Goal: Task Accomplishment & Management: Use online tool/utility

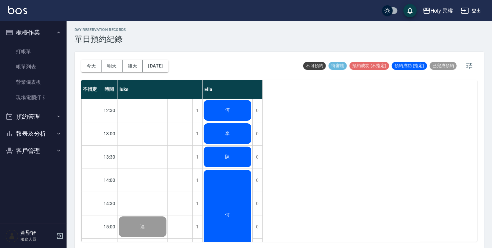
scroll to position [234, 0]
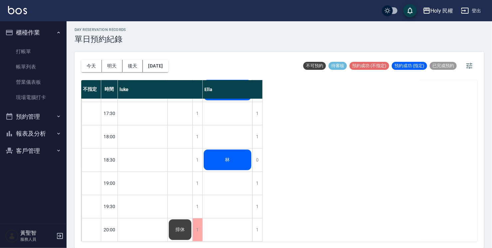
click at [237, 149] on div "林" at bounding box center [228, 160] width 50 height 23
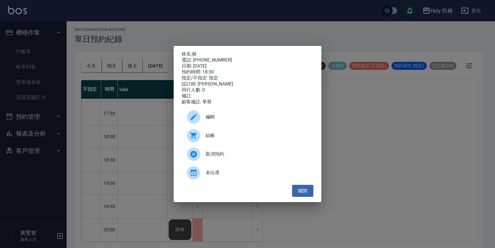
click at [239, 130] on div "結帳" at bounding box center [248, 135] width 132 height 19
click at [312, 197] on button "關閉" at bounding box center [302, 191] width 21 height 12
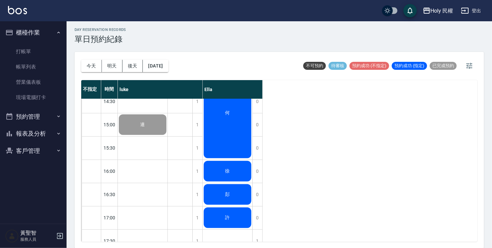
scroll to position [101, 0]
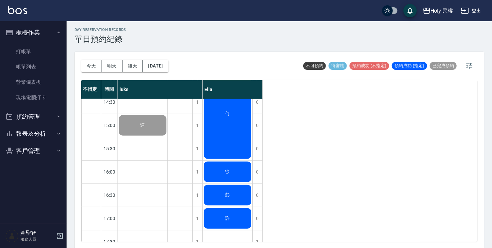
click at [238, 219] on div "許" at bounding box center [228, 218] width 50 height 23
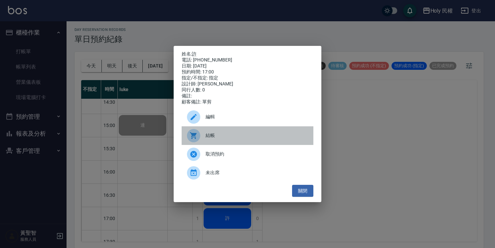
click at [226, 139] on span "結帳" at bounding box center [257, 135] width 102 height 7
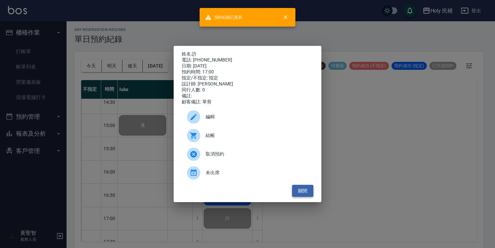
click at [299, 193] on button "關閉" at bounding box center [302, 191] width 21 height 12
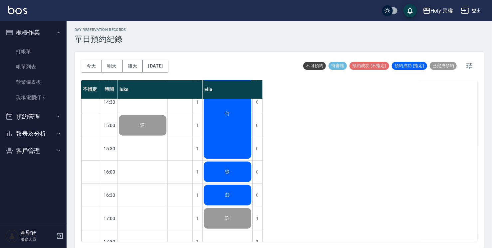
click at [237, 194] on div "彭" at bounding box center [228, 195] width 50 height 23
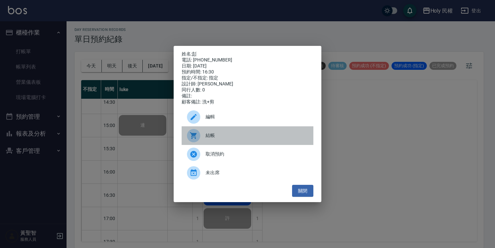
click at [222, 139] on span "結帳" at bounding box center [257, 135] width 102 height 7
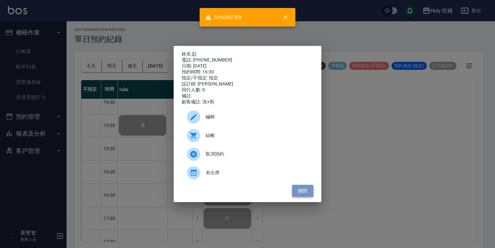
click at [293, 197] on button "關閉" at bounding box center [302, 191] width 21 height 12
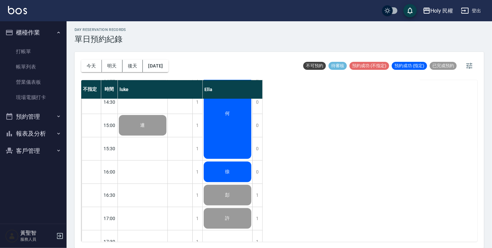
click at [234, 166] on div "徐" at bounding box center [228, 172] width 50 height 23
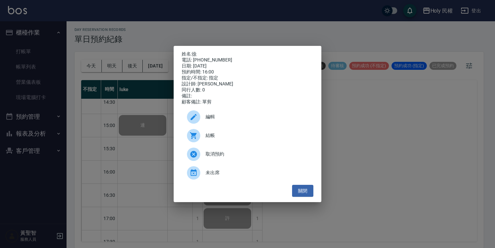
click at [192, 138] on icon at bounding box center [193, 135] width 7 height 7
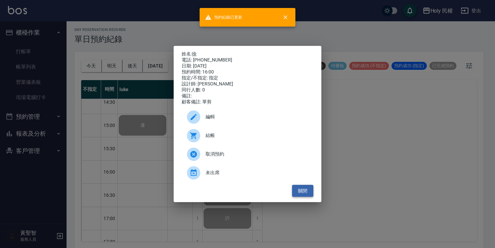
click at [299, 189] on button "關閉" at bounding box center [302, 191] width 21 height 12
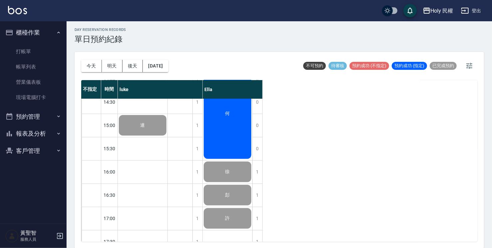
click at [234, 152] on div "何" at bounding box center [228, 114] width 50 height 92
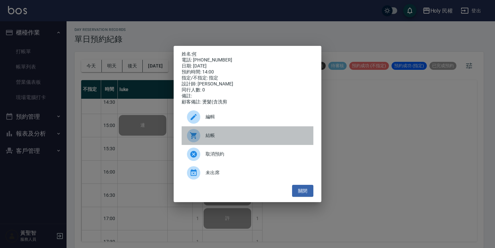
click at [230, 139] on span "結帳" at bounding box center [257, 135] width 102 height 7
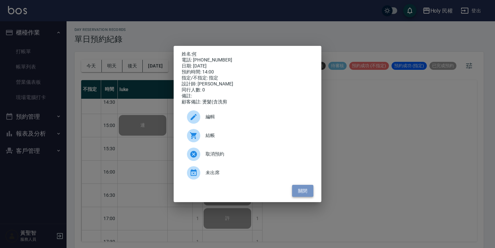
click at [305, 197] on button "關閉" at bounding box center [302, 191] width 21 height 12
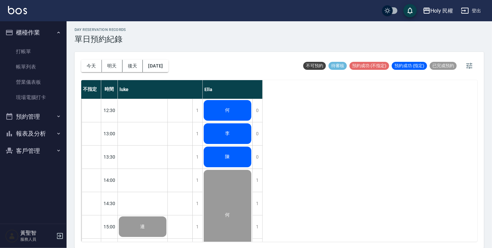
scroll to position [0, 0]
click at [235, 162] on div "陳" at bounding box center [228, 157] width 50 height 23
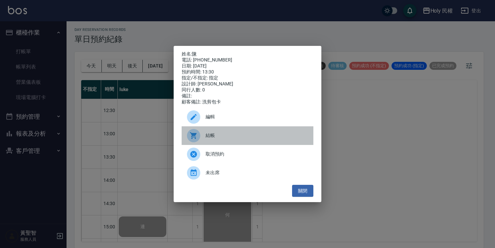
click at [232, 138] on span "結帳" at bounding box center [257, 135] width 102 height 7
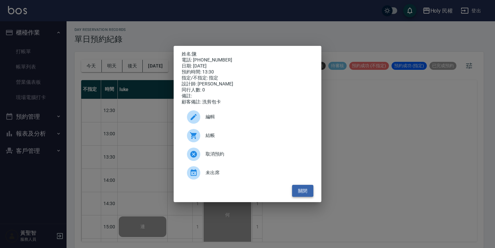
click at [303, 188] on div "姓名: 陳 電話: 0952451952 日期: 2025/09/17 預約時間: 13:30 指定/不指定: 指定 設計師: Ella 同行人數: 0 備註…" at bounding box center [248, 124] width 148 height 157
click at [303, 188] on button "關閉" at bounding box center [302, 191] width 21 height 12
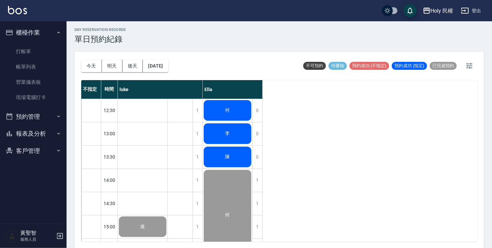
click at [211, 133] on div "李" at bounding box center [228, 133] width 50 height 23
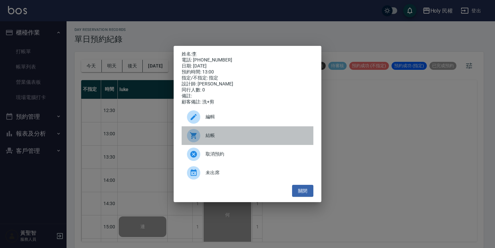
click at [215, 136] on span "結帳" at bounding box center [257, 135] width 102 height 7
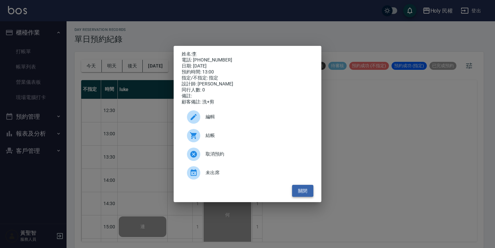
click at [296, 195] on button "關閉" at bounding box center [302, 191] width 21 height 12
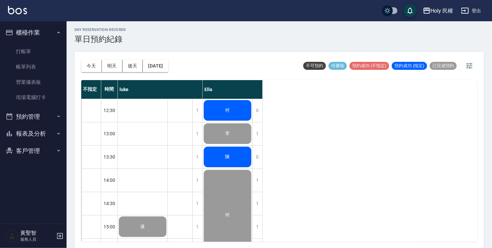
click at [217, 103] on div "何" at bounding box center [228, 110] width 50 height 23
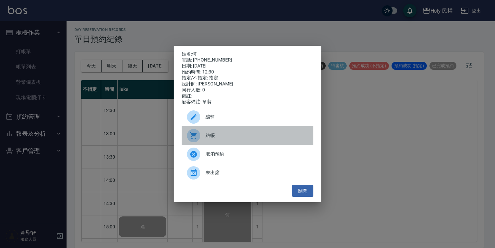
click at [221, 137] on span "結帳" at bounding box center [257, 135] width 102 height 7
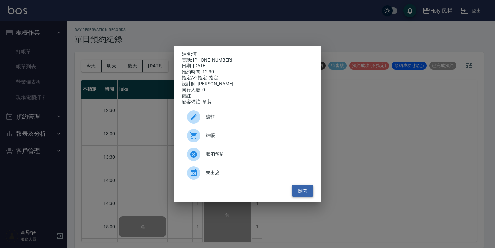
click at [307, 196] on button "關閉" at bounding box center [302, 191] width 21 height 12
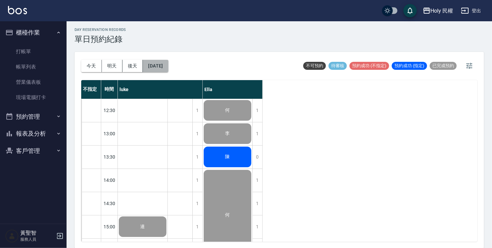
click at [149, 66] on button "[DATE]" at bounding box center [155, 66] width 25 height 12
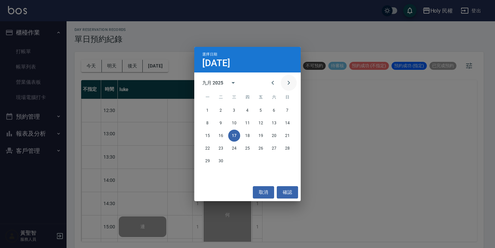
click at [287, 81] on icon "Next month" at bounding box center [289, 83] width 8 height 8
click at [245, 111] on button "2" at bounding box center [247, 110] width 12 height 12
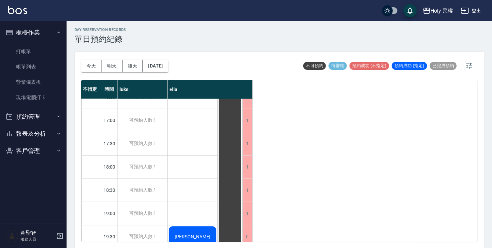
scroll to position [234, 0]
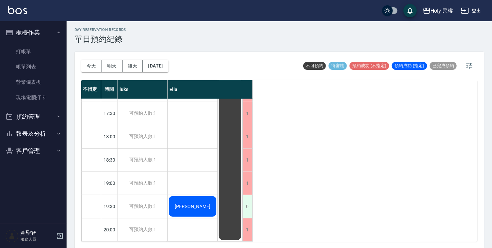
click at [246, 202] on div "0" at bounding box center [247, 206] width 10 height 23
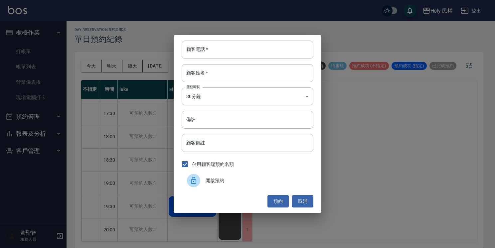
click at [241, 183] on span "開啟預約" at bounding box center [257, 180] width 102 height 7
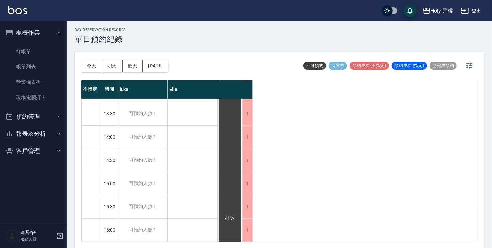
scroll to position [0, 0]
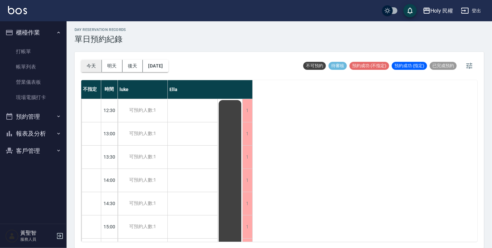
click at [99, 64] on button "今天" at bounding box center [91, 66] width 21 height 12
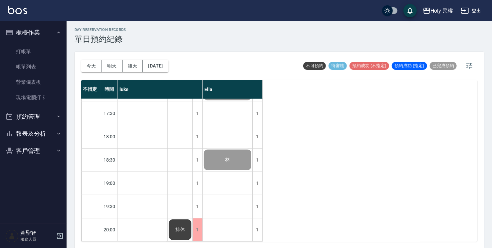
scroll to position [234, 0]
click at [42, 63] on link "帳單列表" at bounding box center [33, 66] width 61 height 15
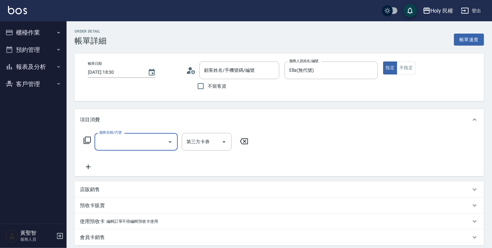
type input "林/0918607070/"
click at [160, 138] on input "服務名稱/代號" at bounding box center [130, 142] width 67 height 12
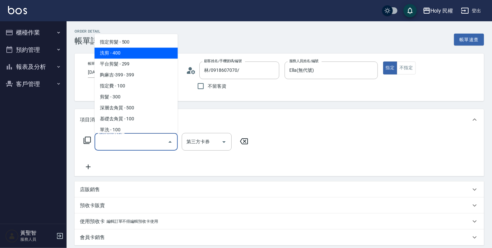
click at [155, 48] on span "洗剪 - 400" at bounding box center [135, 53] width 83 height 11
type input "洗剪(3)"
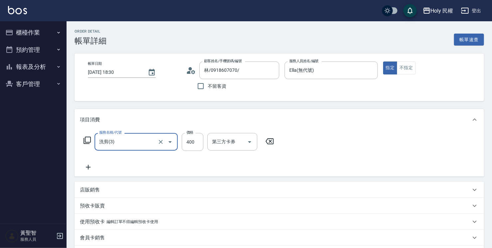
scroll to position [145, 0]
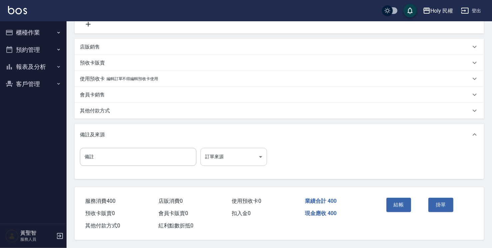
click at [259, 153] on body "Holy 民權 登出 櫃檯作業 打帳單 帳單列表 營業儀表板 現場電腦打卡 預約管理 預約管理 單日預約紀錄 單週預約紀錄 報表及分析 報表目錄 店家日報表 …" at bounding box center [246, 52] width 492 height 391
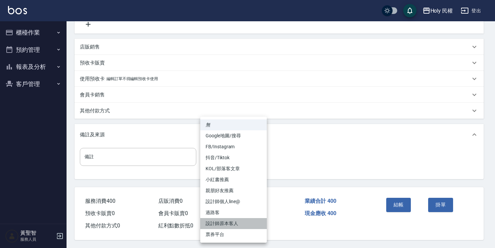
click at [251, 221] on li "設計師原本客人" at bounding box center [233, 223] width 67 height 11
type input "設計師原本客人"
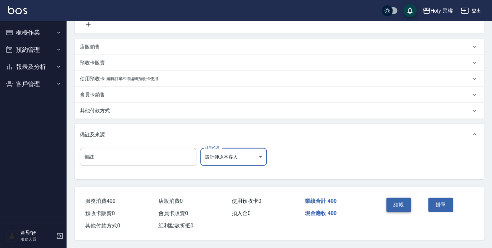
click at [404, 206] on button "結帳" at bounding box center [398, 205] width 25 height 14
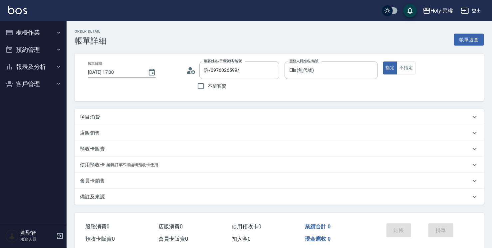
click at [170, 115] on div "項目消費" at bounding box center [275, 117] width 390 height 7
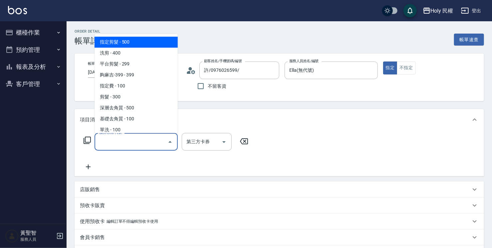
click at [126, 138] on input "服務名稱/代號" at bounding box center [130, 142] width 67 height 12
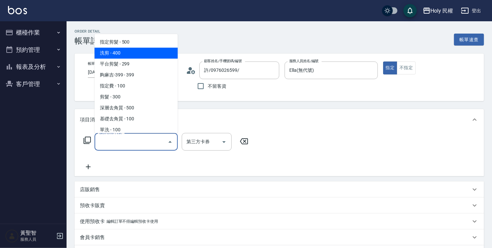
click at [123, 50] on span "洗剪 - 400" at bounding box center [135, 53] width 83 height 11
type input "洗剪(3)"
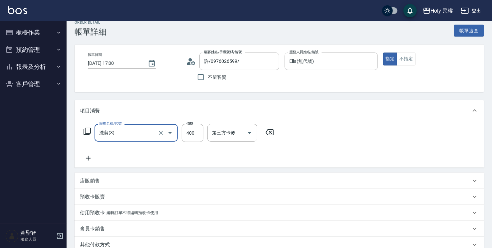
scroll to position [100, 0]
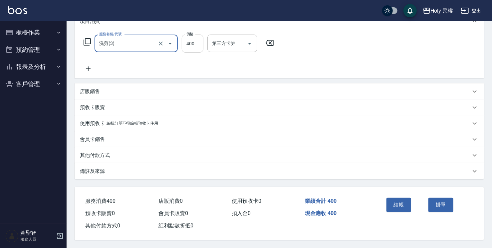
click at [245, 173] on div "備註及來源" at bounding box center [278, 171] width 409 height 16
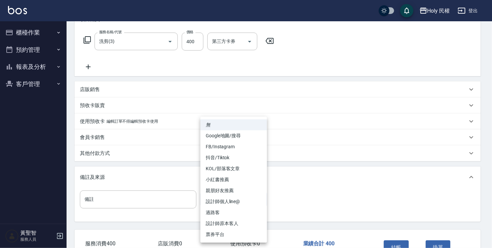
click at [231, 206] on body "Holy 民權 登出 櫃檯作業 打帳單 帳單列表 營業儀表板 現場電腦打卡 預約管理 預約管理 單日預約紀錄 單週預約紀錄 報表及分析 報表目錄 店家日報表 …" at bounding box center [246, 95] width 492 height 391
click at [231, 226] on li "設計師原本客人" at bounding box center [233, 223] width 67 height 11
type input "設計師原本客人"
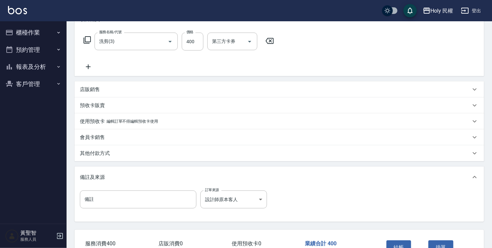
click at [400, 240] on div "結帳" at bounding box center [404, 252] width 42 height 29
click at [402, 244] on button "結帳" at bounding box center [398, 247] width 25 height 14
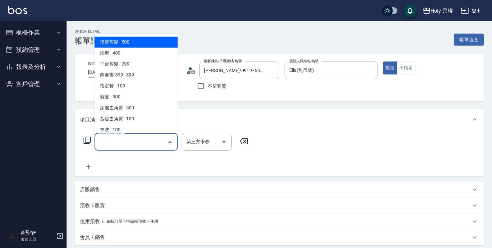
click at [148, 43] on span "指定剪髮 - 500" at bounding box center [135, 42] width 83 height 11
type input "指定剪髮(1)"
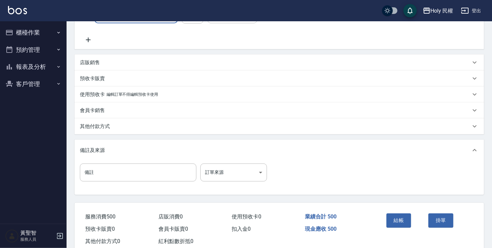
scroll to position [133, 0]
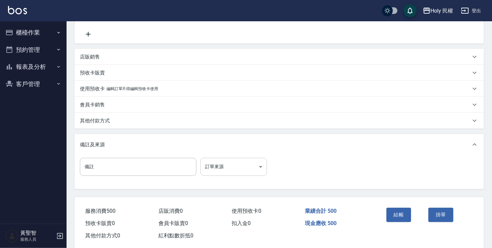
click at [222, 162] on body "Holy 民權 登出 櫃檯作業 打帳單 帳單列表 營業儀表板 現場電腦打卡 預約管理 預約管理 單日預約紀錄 單週預約紀錄 報表及分析 報表目錄 店家日報表 …" at bounding box center [246, 62] width 492 height 391
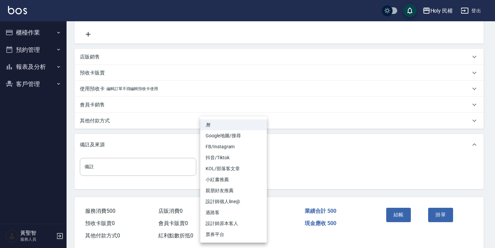
click at [244, 225] on li "設計師原本客人" at bounding box center [233, 223] width 67 height 11
type input "設計師原本客人"
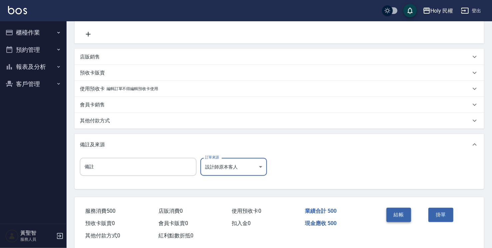
click at [407, 214] on button "結帳" at bounding box center [398, 215] width 25 height 14
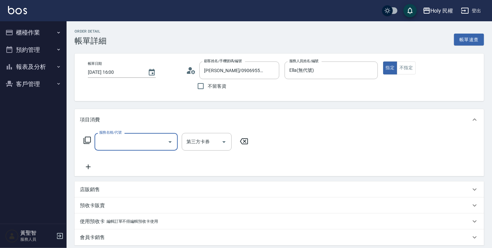
click at [146, 143] on input "服務名稱/代號" at bounding box center [130, 142] width 67 height 12
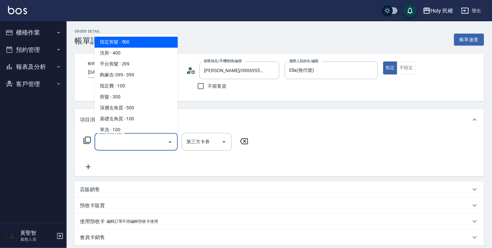
click at [139, 45] on span "指定剪髮 - 500" at bounding box center [135, 42] width 83 height 11
type input "指定剪髮(1)"
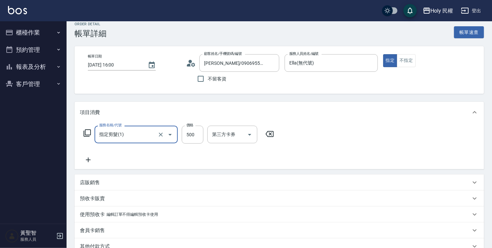
scroll to position [100, 0]
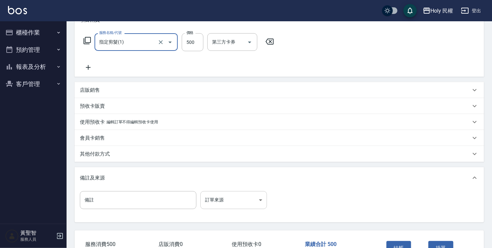
click at [216, 205] on body "Holy 民權 登出 櫃檯作業 打帳單 帳單列表 營業儀表板 現場電腦打卡 預約管理 預約管理 單日預約紀錄 單週預約紀錄 報表及分析 報表目錄 店家日報表 …" at bounding box center [246, 95] width 492 height 391
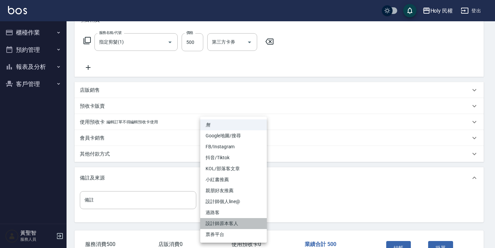
click at [230, 225] on li "設計師原本客人" at bounding box center [233, 223] width 67 height 11
type input "設計師原本客人"
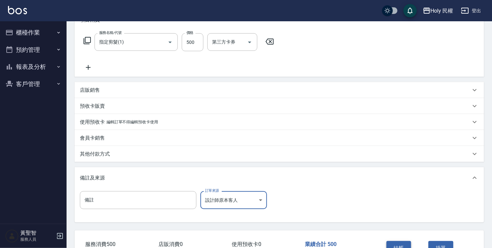
click at [402, 244] on button "結帳" at bounding box center [398, 248] width 25 height 14
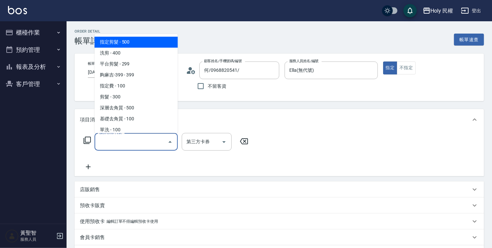
click at [116, 139] on input "服務名稱/代號" at bounding box center [130, 142] width 67 height 12
click at [115, 42] on span "指定剪髮 - 500" at bounding box center [135, 42] width 83 height 11
type input "指定剪髮(1)"
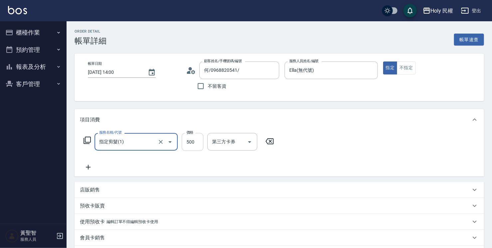
click at [194, 146] on input "500" at bounding box center [193, 142] width 22 height 18
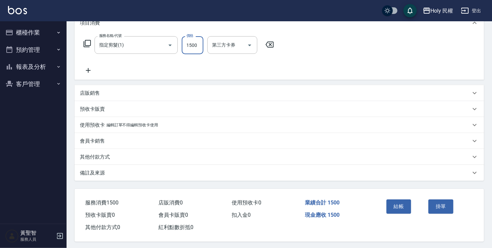
scroll to position [100, 0]
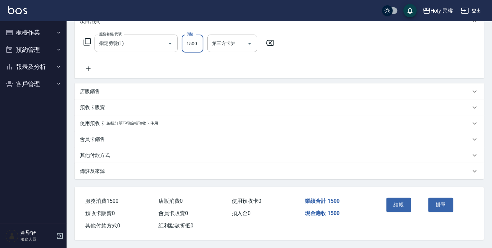
type input "1500"
click at [223, 170] on div "備註及來源" at bounding box center [275, 171] width 390 height 7
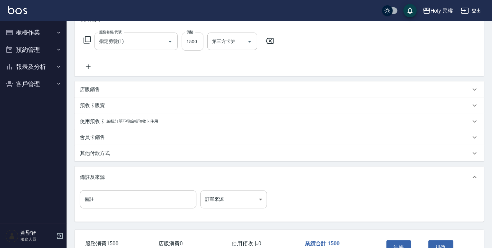
click at [236, 208] on body "Holy 民權 登出 櫃檯作業 打帳單 帳單列表 營業儀表板 現場電腦打卡 預約管理 預約管理 單日預約紀錄 單週預約紀錄 報表及分析 報表目錄 店家日報表 …" at bounding box center [246, 95] width 492 height 391
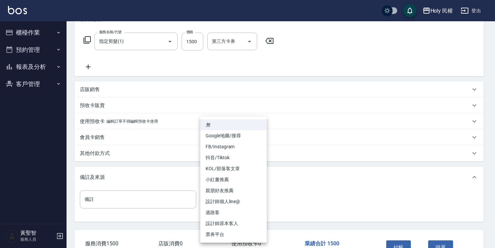
click at [239, 226] on li "設計師原本客人" at bounding box center [233, 223] width 67 height 11
type input "設計師原本客人"
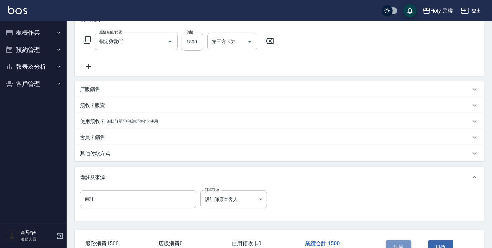
click at [399, 244] on button "結帳" at bounding box center [398, 247] width 25 height 14
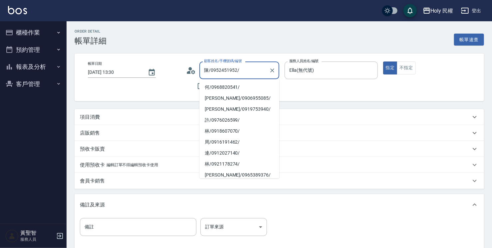
drag, startPoint x: 0, startPoint y: 0, endPoint x: 238, endPoint y: 69, distance: 247.8
click at [238, 69] on input "陳/0952451952/" at bounding box center [234, 71] width 64 height 12
drag, startPoint x: 43, startPoint y: 31, endPoint x: 44, endPoint y: 41, distance: 10.8
click at [43, 30] on button "櫃檯作業" at bounding box center [33, 32] width 61 height 17
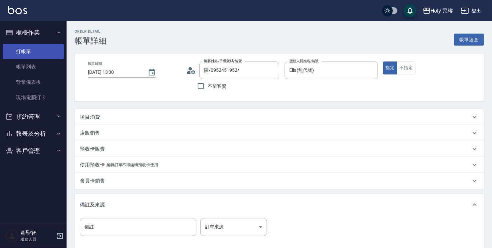
click at [44, 47] on link "打帳單" at bounding box center [33, 51] width 61 height 15
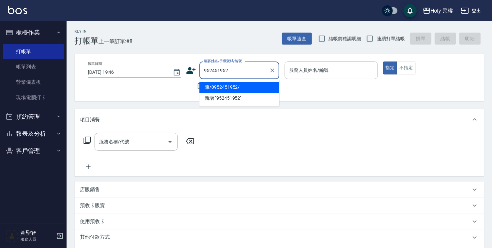
click at [227, 84] on li "陳/0952451952/" at bounding box center [239, 87] width 80 height 11
type input "陳/0952451952/"
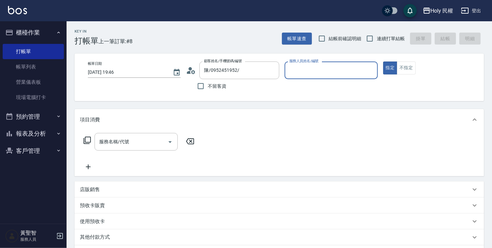
type input "Ella(無代號)"
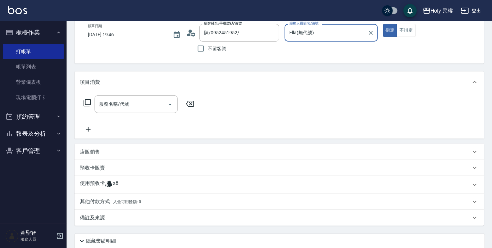
scroll to position [67, 0]
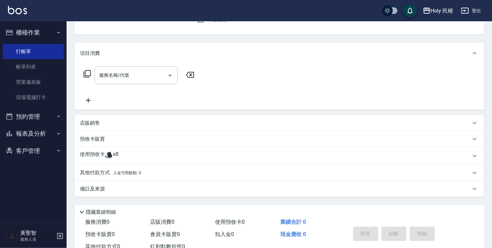
click at [192, 154] on div "使用預收卡 x8" at bounding box center [275, 156] width 390 height 10
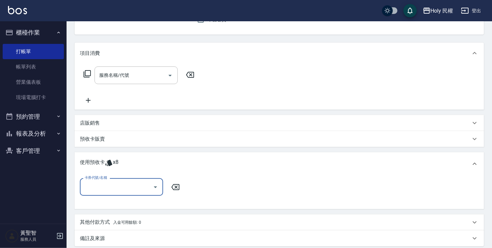
scroll to position [0, 0]
click at [152, 180] on div at bounding box center [155, 187] width 10 height 18
click at [150, 186] on button "Open" at bounding box center [155, 187] width 11 height 11
click at [146, 202] on div "剪髮買8送2共10次 剩餘8張" at bounding box center [121, 204] width 83 height 11
type input "剪髮買8送2共10次"
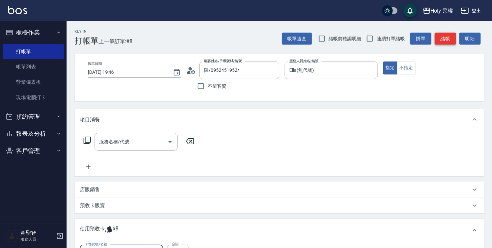
click at [440, 36] on button "結帳" at bounding box center [444, 39] width 21 height 12
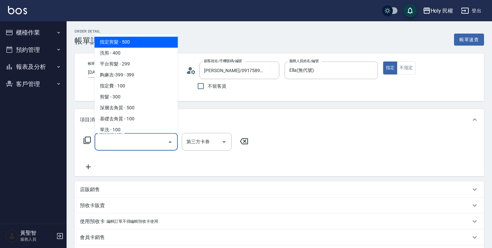
click at [159, 140] on input "服務名稱/代號" at bounding box center [130, 142] width 67 height 12
click at [159, 42] on span "指定剪髮 - 500" at bounding box center [135, 42] width 83 height 11
type input "指定剪髮(1)"
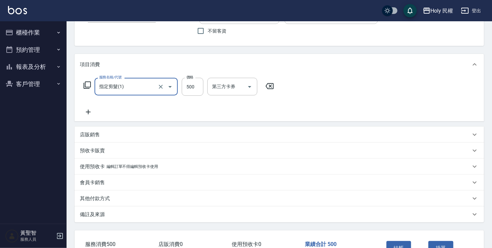
scroll to position [100, 0]
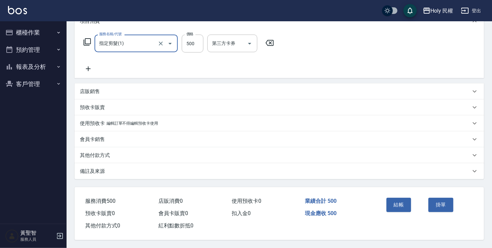
click at [309, 175] on div "備註及來源" at bounding box center [278, 171] width 409 height 16
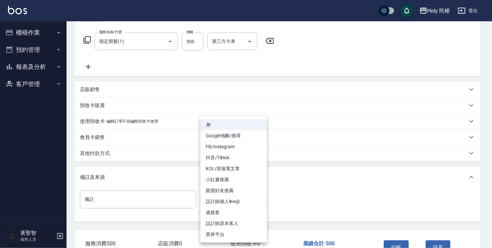
click at [252, 202] on body "Holy 民權 登出 櫃檯作業 打帳單 帳單列表 營業儀表板 現場電腦打卡 預約管理 預約管理 單日預約紀錄 單週預約紀錄 報表及分析 報表目錄 店家日報表 …" at bounding box center [246, 95] width 492 height 391
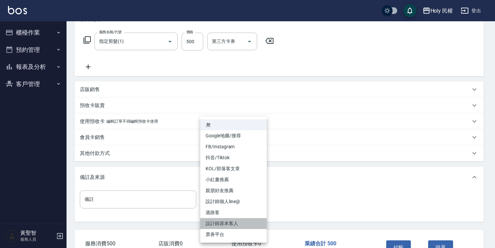
click at [247, 222] on li "設計師原本客人" at bounding box center [233, 223] width 67 height 11
type input "設計師原本客人"
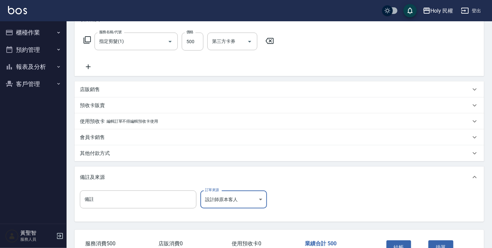
click at [398, 245] on button "結帳" at bounding box center [398, 247] width 25 height 14
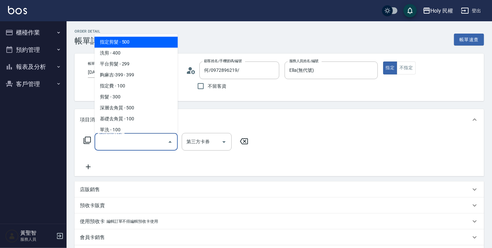
click at [161, 44] on span "指定剪髮 - 500" at bounding box center [135, 42] width 83 height 11
type input "指定剪髮(1)"
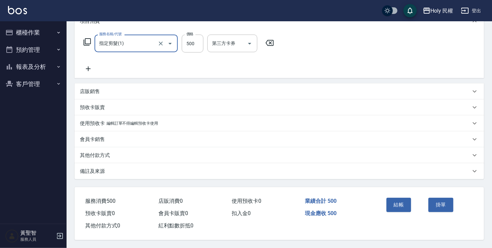
scroll to position [100, 0]
click at [226, 168] on div "備註及來源" at bounding box center [275, 171] width 390 height 7
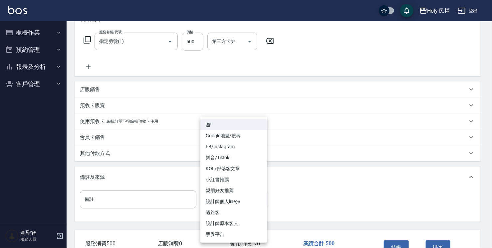
click at [239, 200] on body "Holy 民權 登出 櫃檯作業 打帳單 帳單列表 營業儀表板 現場電腦打卡 預約管理 預約管理 單日預約紀錄 單週預約紀錄 報表及分析 報表目錄 店家日報表 …" at bounding box center [246, 95] width 492 height 391
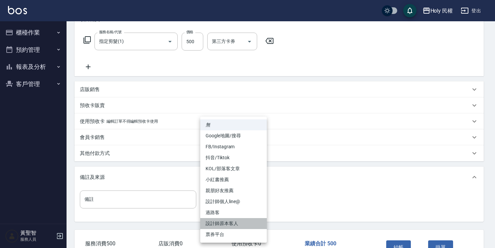
click at [235, 224] on li "設計師原本客人" at bounding box center [233, 223] width 67 height 11
type input "設計師原本客人"
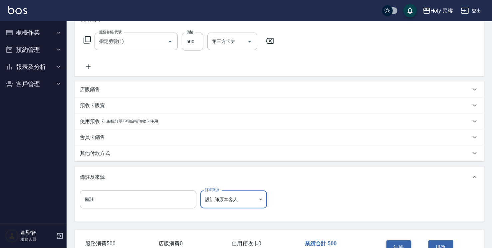
click at [393, 244] on button "結帳" at bounding box center [398, 247] width 25 height 14
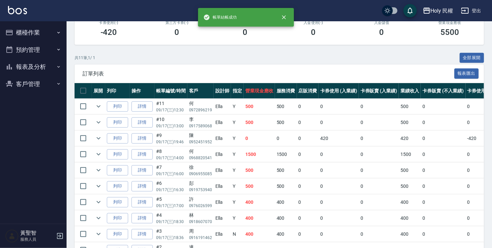
scroll to position [133, 0]
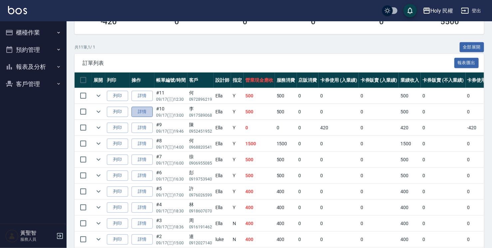
click at [146, 111] on link "詳情" at bounding box center [141, 112] width 21 height 10
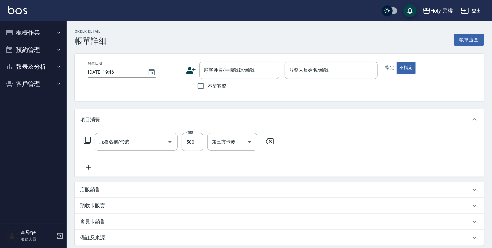
type input "[DATE] 13:00"
type input "Ella(無代號)"
type input "設計師原本客人"
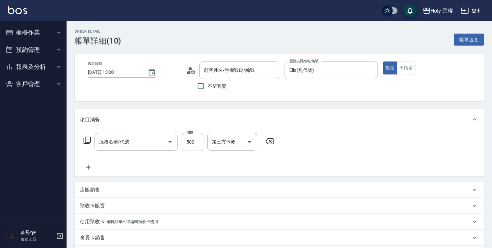
type input "指定剪髮(1)"
type input "[PERSON_NAME]/0917589068/"
click at [188, 142] on input "500" at bounding box center [193, 142] width 22 height 18
drag, startPoint x: 195, startPoint y: 140, endPoint x: 175, endPoint y: 147, distance: 20.9
click at [175, 147] on div "服務名稱/代號 指定剪髮(1) 服務名稱/代號 價格 0 價格 第三方卡券 第三方卡券" at bounding box center [179, 142] width 198 height 18
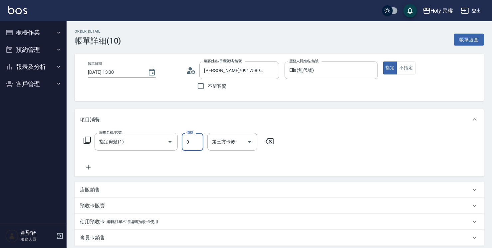
type input "0"
drag, startPoint x: 328, startPoint y: 131, endPoint x: 317, endPoint y: 131, distance: 10.6
click at [325, 131] on div "服務名稱/代號 指定剪髮(1) 服務名稱/代號 價格 0 價格 第三方卡券 第三方卡券" at bounding box center [278, 153] width 409 height 46
click at [162, 141] on icon "Clear" at bounding box center [160, 142] width 7 height 7
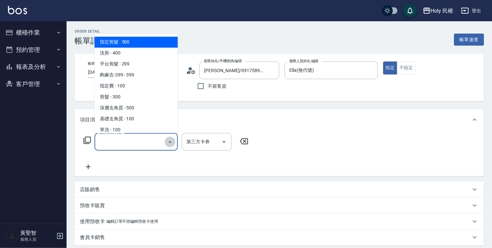
click at [171, 141] on icon "Close" at bounding box center [170, 142] width 8 height 8
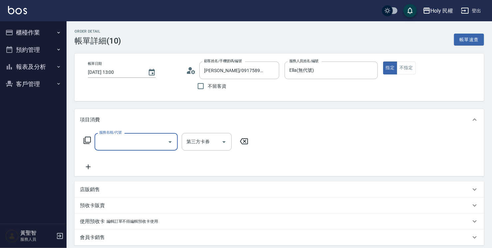
click at [171, 141] on icon "Open" at bounding box center [169, 142] width 3 height 2
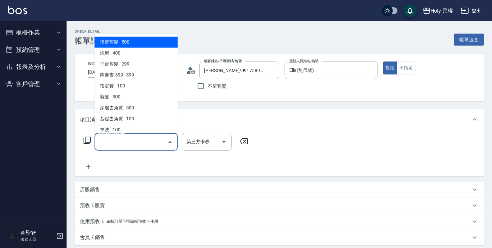
drag, startPoint x: 150, startPoint y: 42, endPoint x: 192, endPoint y: 104, distance: 74.3
click at [151, 42] on span "指定剪髮 - 500" at bounding box center [135, 42] width 83 height 11
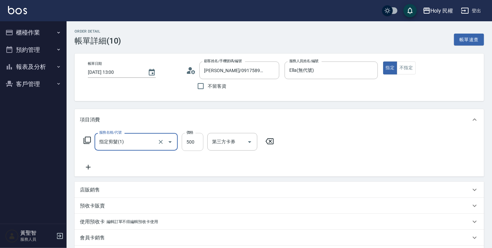
type input "指定剪髮(1)"
click at [194, 143] on input "500" at bounding box center [193, 142] width 22 height 18
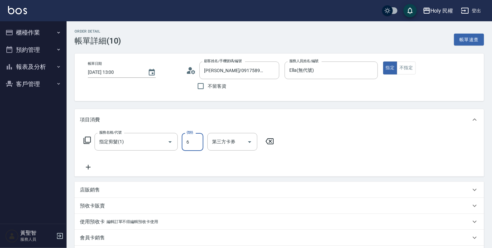
type input "600"
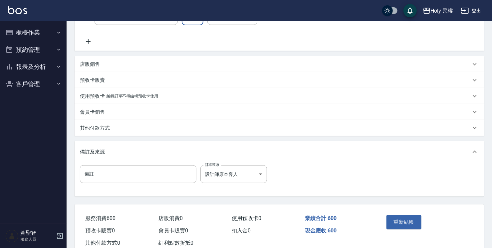
scroll to position [145, 0]
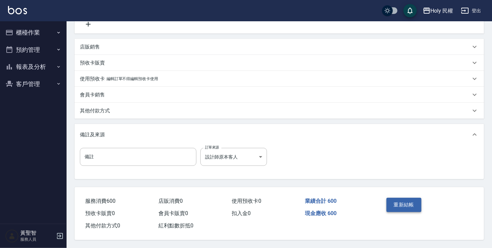
click at [414, 199] on button "重新結帳" at bounding box center [403, 205] width 35 height 14
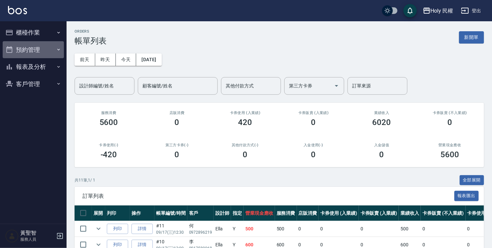
click at [46, 55] on button "預約管理" at bounding box center [33, 49] width 61 height 17
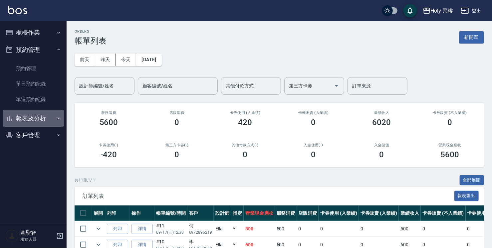
click at [46, 120] on button "報表及分析" at bounding box center [33, 118] width 61 height 17
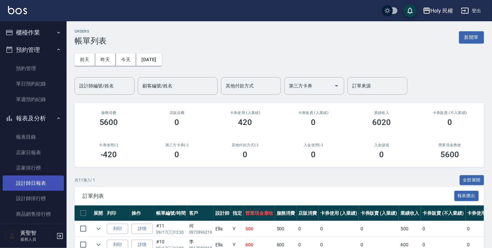
click at [43, 181] on link "設計師日報表" at bounding box center [33, 183] width 61 height 15
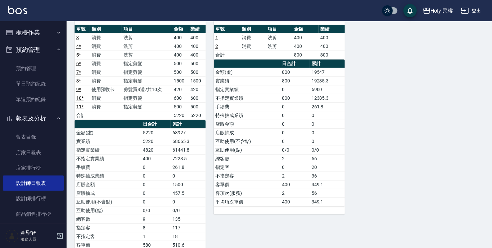
scroll to position [99, 0]
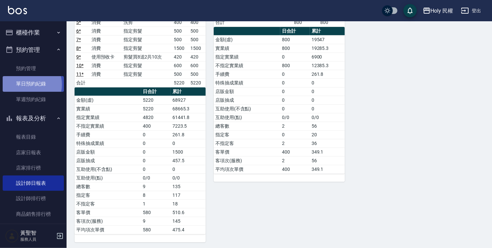
click at [28, 84] on link "單日預約紀錄" at bounding box center [33, 83] width 61 height 15
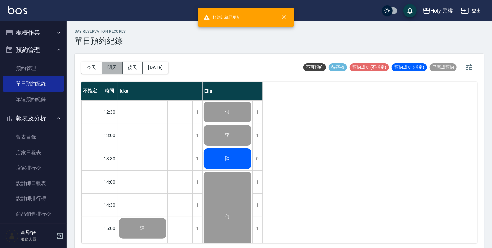
click at [109, 70] on button "明天" at bounding box center [112, 68] width 21 height 12
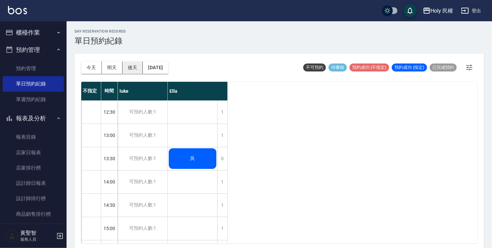
click at [123, 70] on button "後天" at bounding box center [132, 68] width 21 height 12
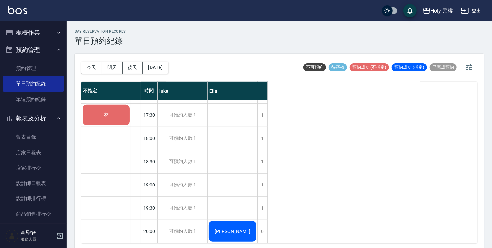
click at [113, 122] on div "林" at bounding box center [106, 57] width 50 height 372
click at [113, 115] on div "林" at bounding box center [105, 115] width 49 height 23
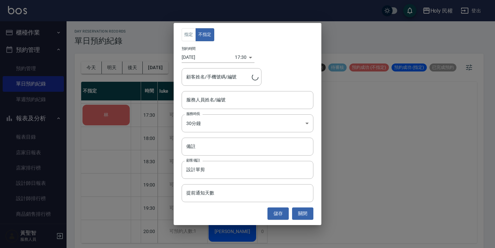
type input "林/0972104643/"
click at [307, 216] on button "關閉" at bounding box center [302, 214] width 21 height 12
